Goal: Use online tool/utility: Utilize a website feature to perform a specific function

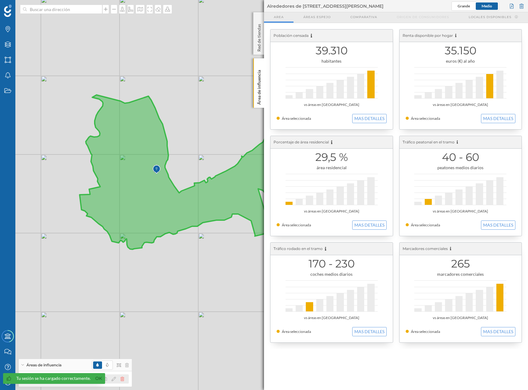
click at [121, 377] on div at bounding box center [115, 378] width 27 height 7
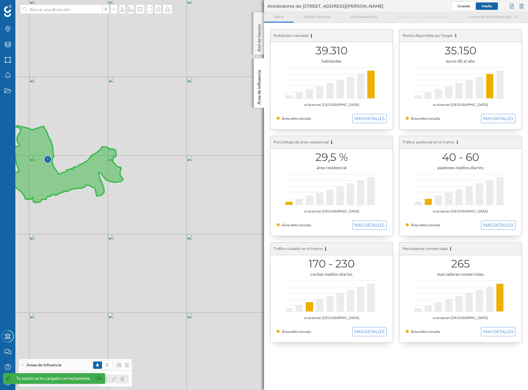
click at [124, 379] on icon at bounding box center [122, 379] width 4 height 4
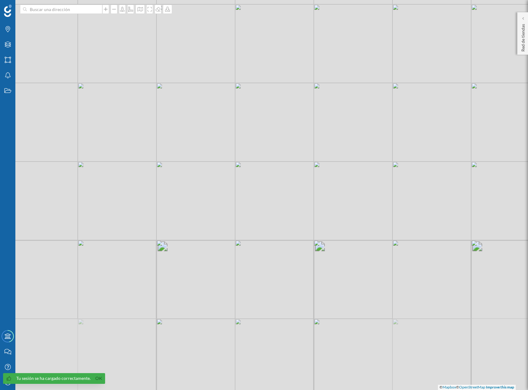
drag, startPoint x: 76, startPoint y: 165, endPoint x: 163, endPoint y: 180, distance: 88.1
click at [163, 180] on div "© Mapbox © OpenStreetMap Improve this map" at bounding box center [264, 195] width 528 height 390
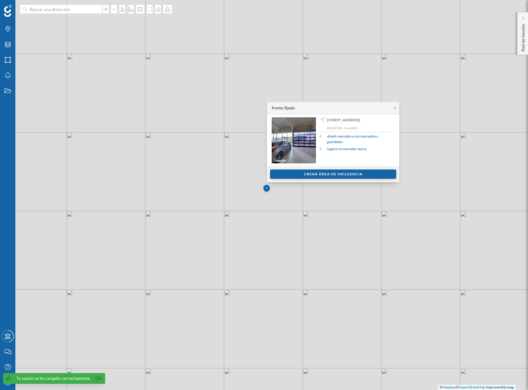
click at [314, 178] on div "Crear área de influencia" at bounding box center [333, 174] width 126 height 9
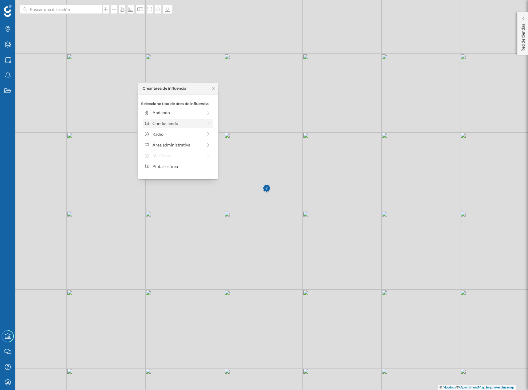
click at [204, 124] on div "Conduciendo" at bounding box center [177, 123] width 67 height 6
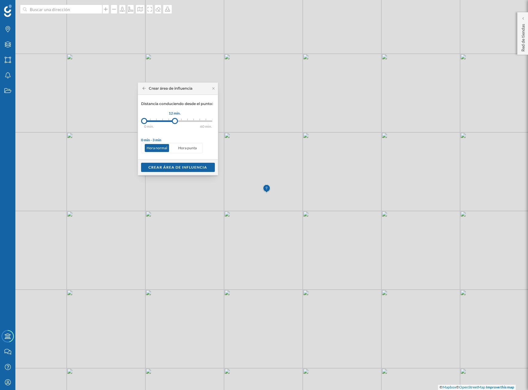
drag, startPoint x: 151, startPoint y: 120, endPoint x: 175, endPoint y: 122, distance: 23.5
click at [175, 122] on div at bounding box center [175, 121] width 6 height 6
click at [178, 121] on div at bounding box center [178, 121] width 6 height 6
drag, startPoint x: 177, startPoint y: 120, endPoint x: 180, endPoint y: 121, distance: 3.5
click at [180, 121] on div at bounding box center [180, 121] width 6 height 6
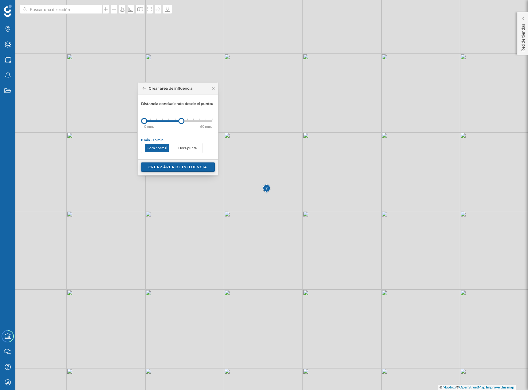
click at [202, 169] on div "Crear área de influencia" at bounding box center [178, 167] width 74 height 9
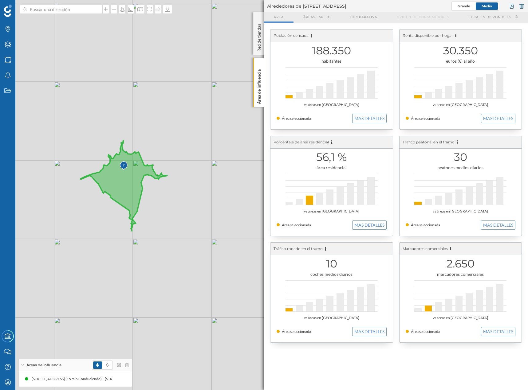
drag, startPoint x: 171, startPoint y: 146, endPoint x: 191, endPoint y: 138, distance: 22.0
click at [191, 138] on div "© Mapbox © OpenStreetMap Improve this map" at bounding box center [264, 195] width 528 height 390
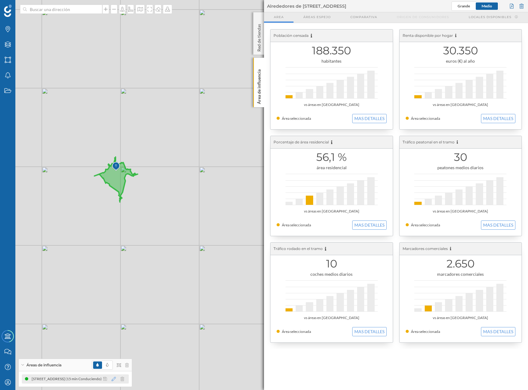
drag, startPoint x: 122, startPoint y: 382, endPoint x: 115, endPoint y: 379, distance: 7.7
click at [115, 379] on icon at bounding box center [114, 379] width 4 height 4
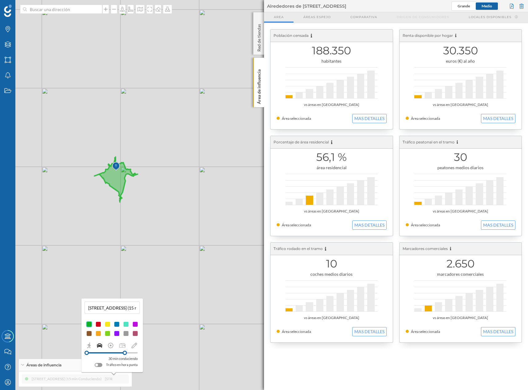
drag, startPoint x: 115, startPoint y: 353, endPoint x: 125, endPoint y: 358, distance: 11.4
click at [125, 358] on div "30 min conduciendo Tráfico en hora punta" at bounding box center [112, 359] width 51 height 18
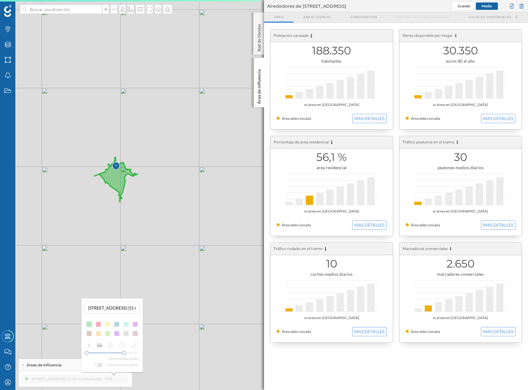
click at [99, 380] on div "[STREET_ADDRESS] (15 min Conduciendo) [STREET_ADDRESS] (15 min Conduciendo)" at bounding box center [75, 379] width 107 height 9
click at [124, 363] on div "30 min conduciendo Tráfico en hora punta" at bounding box center [111, 356] width 55 height 26
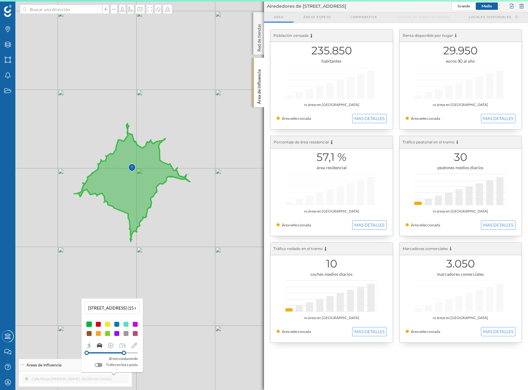
drag, startPoint x: 131, startPoint y: 232, endPoint x: 170, endPoint y: 246, distance: 41.3
click at [170, 246] on div "© Mapbox © OpenStreetMap Improve this map" at bounding box center [264, 195] width 528 height 390
